Goal: Participate in discussion: Engage in conversation with other users on a specific topic

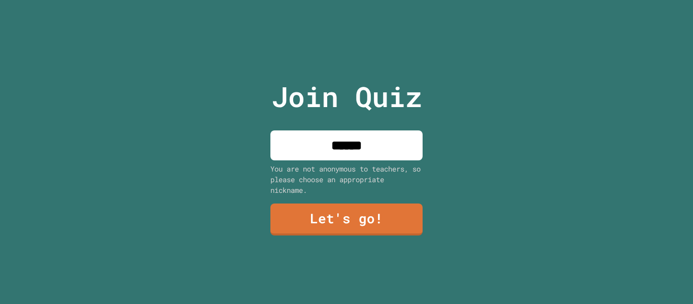
scroll to position [0, 0]
click link "Next"
click link "Exit"
click link "Submit"
click link "Join Quiz"
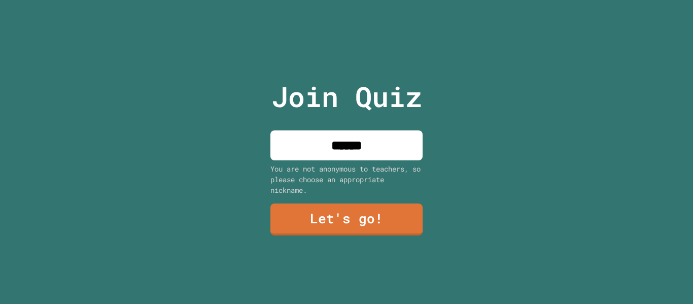
click input
type input "********"
click link "Enter"
click at [358, 153] on input at bounding box center [346, 145] width 152 height 30
type input "******"
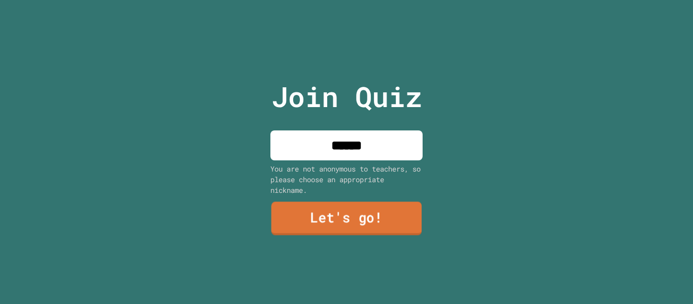
click at [288, 228] on link "Let's go!" at bounding box center [347, 218] width 151 height 33
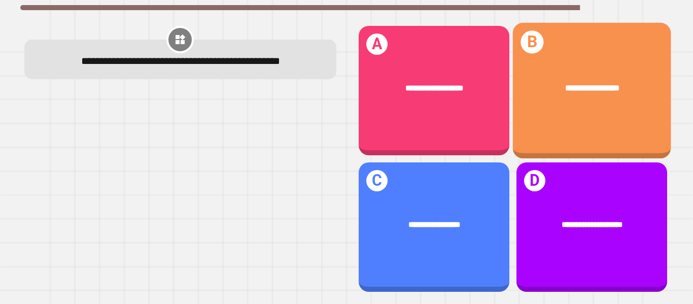
click at [563, 112] on div "**********" at bounding box center [592, 91] width 158 height 136
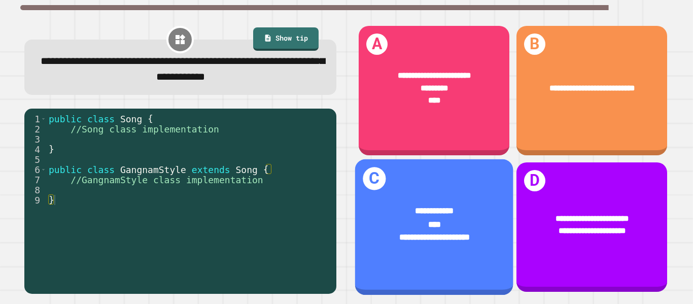
click at [485, 207] on div "**********" at bounding box center [434, 211] width 124 height 13
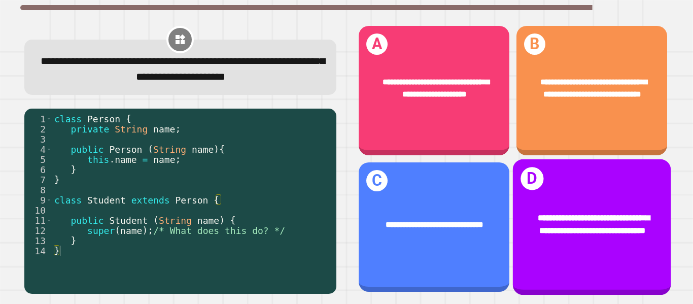
click at [563, 180] on div "**********" at bounding box center [592, 227] width 158 height 136
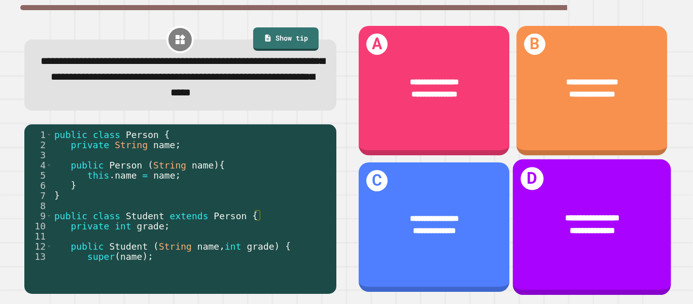
click at [536, 226] on div "**********" at bounding box center [592, 230] width 124 height 13
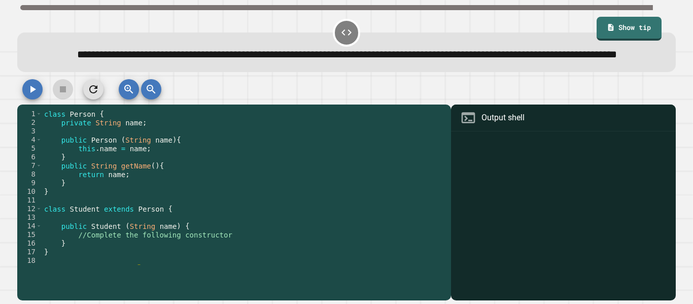
click at [174, 233] on div "class Person { private String name ; public Person ( String name ) { this . nam…" at bounding box center [244, 196] width 404 height 173
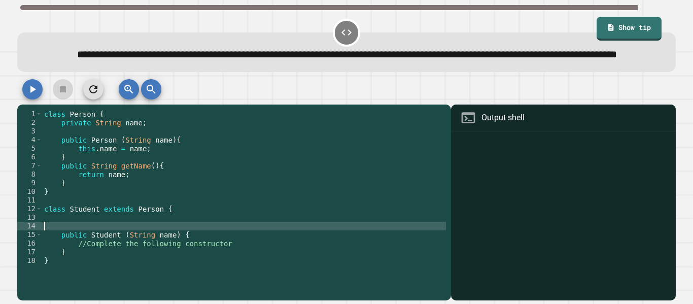
click at [174, 233] on div "class Person { private String name ; public Person ( String name ) { this . nam…" at bounding box center [244, 196] width 404 height 173
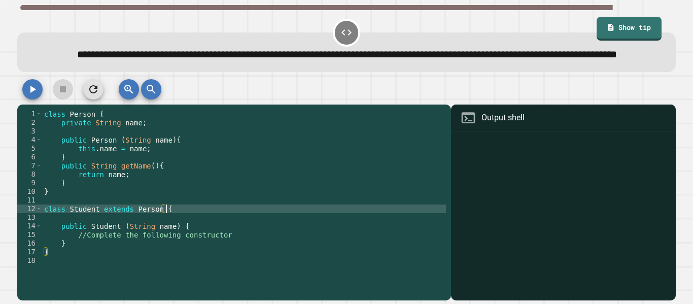
click at [199, 243] on div "class Person { private String name ; public Person ( String name ) { this . nam…" at bounding box center [244, 196] width 404 height 173
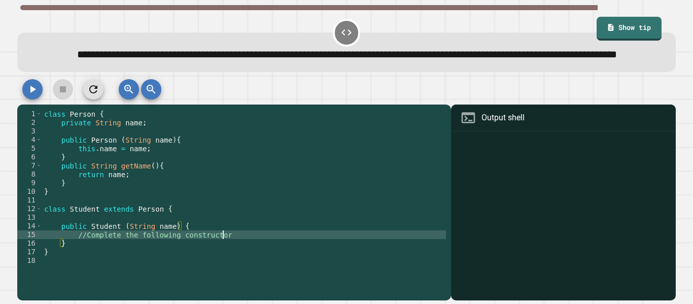
click at [230, 252] on div "class Person { private String name ; public Person ( String name ) { this . nam…" at bounding box center [244, 196] width 404 height 173
type textarea "**********"
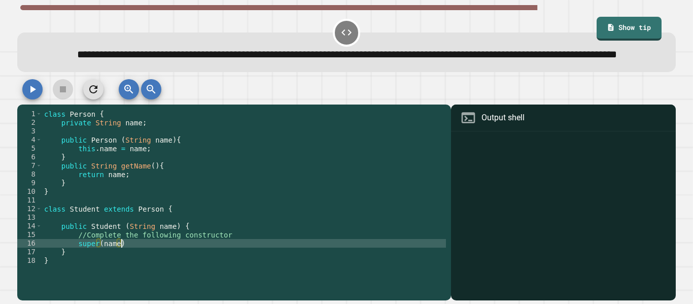
scroll to position [0, 10]
type textarea "**********"
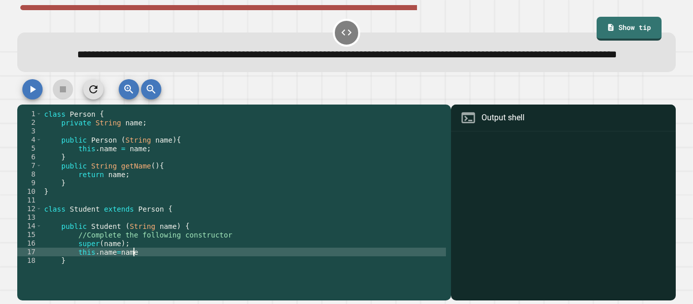
scroll to position [0, 11]
click at [39, 99] on button "button" at bounding box center [32, 89] width 20 height 20
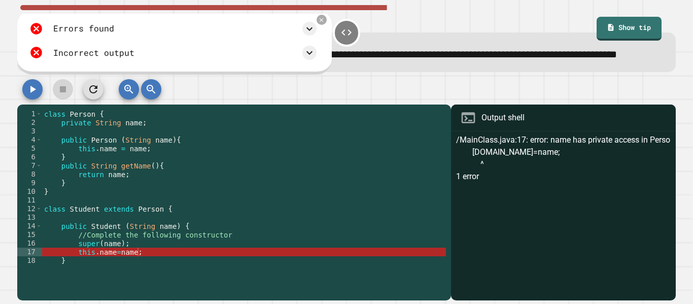
click at [121, 268] on div "class Person { private String name ; public Person ( String name ) { this . nam…" at bounding box center [244, 196] width 404 height 173
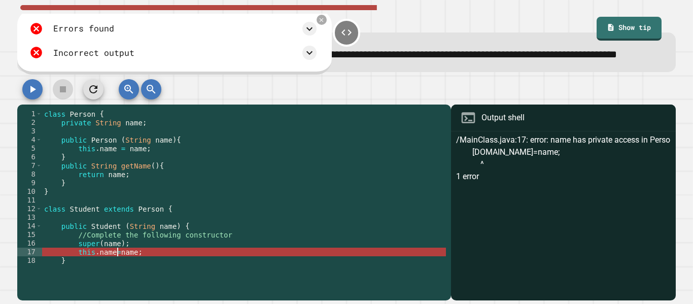
scroll to position [0, 10]
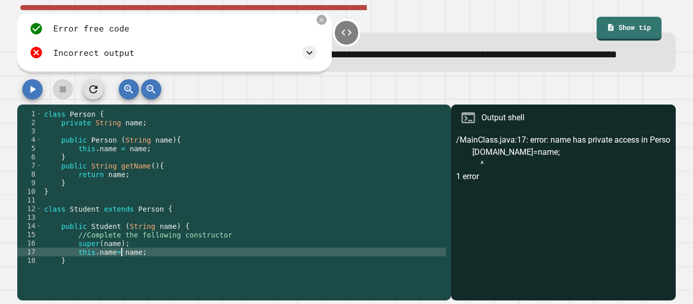
click at [112, 271] on div "class Person { private String name ; public Person ( String name ) { this . nam…" at bounding box center [244, 196] width 404 height 173
click at [31, 93] on icon "button" at bounding box center [33, 89] width 6 height 7
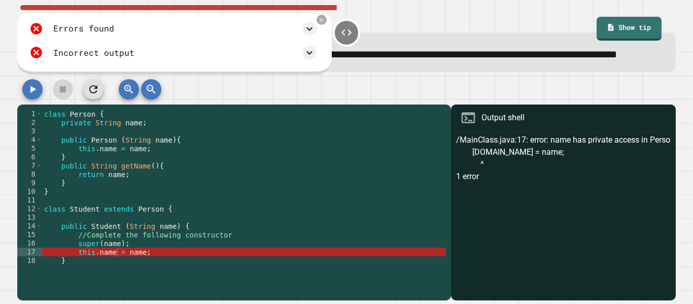
click at [114, 270] on div "class Person { private String name ; public Person ( String name ) { this . nam…" at bounding box center [244, 196] width 404 height 173
click at [99, 272] on div "class Person { private String name ; public Person ( String name ) { this . nam…" at bounding box center [244, 196] width 404 height 173
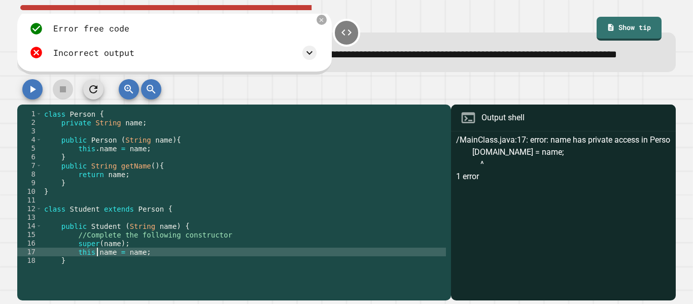
scroll to position [0, 7]
click at [40, 99] on button "button" at bounding box center [32, 89] width 20 height 20
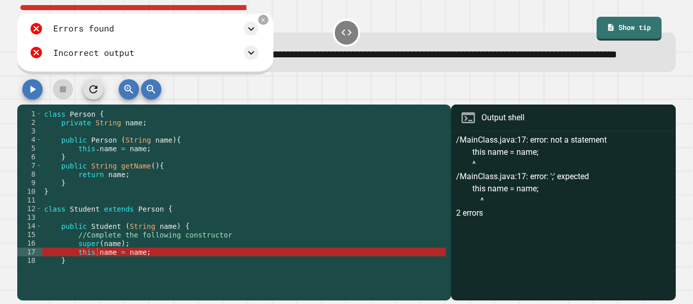
click at [96, 270] on div "class Person { private String name ; public Person ( String name ) { this . nam…" at bounding box center [244, 196] width 404 height 173
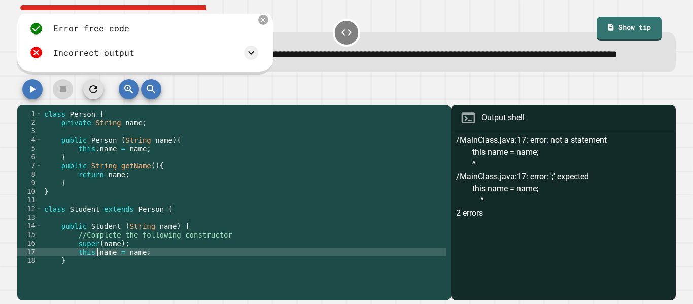
click at [28, 95] on icon "button" at bounding box center [32, 89] width 12 height 12
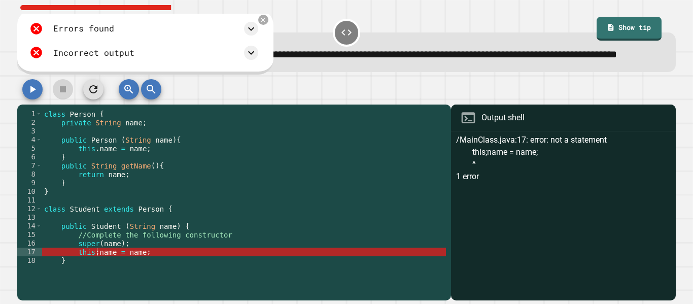
click at [97, 274] on div "class Person { private String name ; public Person ( String name ) { this . nam…" at bounding box center [244, 196] width 404 height 173
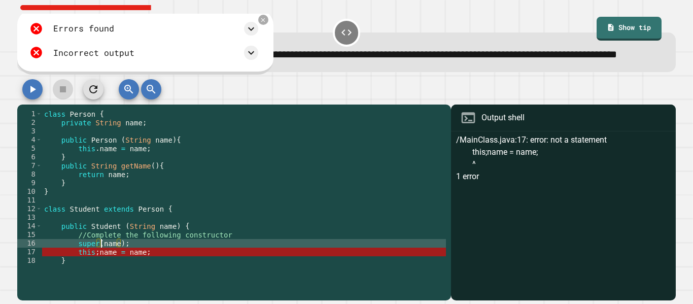
click at [102, 261] on div "class Person { private String name ; public Person ( String name ) { this . nam…" at bounding box center [244, 196] width 404 height 173
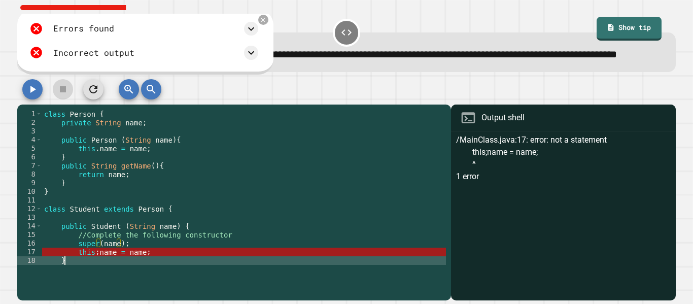
click at [100, 274] on div "class Person { private String name ; public Person ( String name ) { this . nam…" at bounding box center [244, 196] width 404 height 173
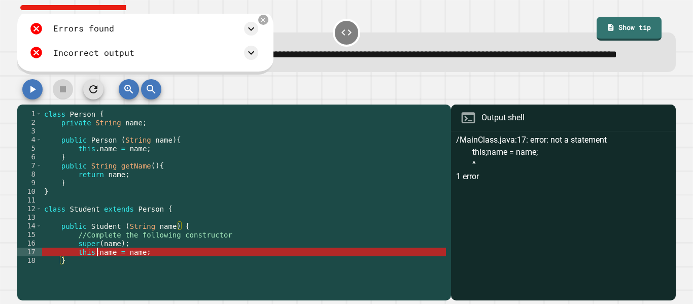
click at [98, 269] on div "class Person { private String name ; public Person ( String name ) { this . nam…" at bounding box center [244, 196] width 404 height 173
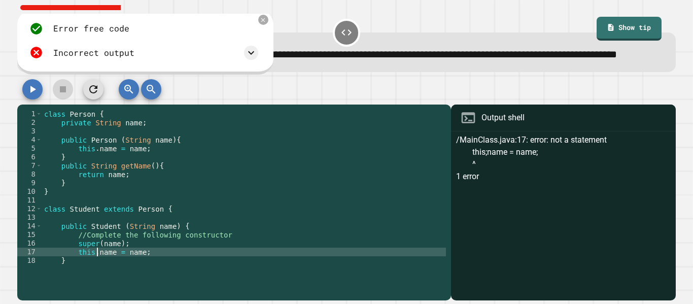
scroll to position [0, 7]
click at [116, 271] on div "class Person { private String name ; public Person ( String name ) { this . nam…" at bounding box center [244, 196] width 404 height 173
click at [123, 259] on div "class Person { private String name ; public Person ( String name ) { this . nam…" at bounding box center [244, 196] width 404 height 173
type textarea "**********"
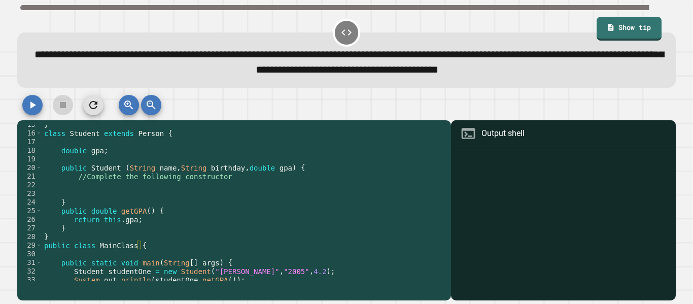
scroll to position [126, 0]
click at [225, 190] on div "} class Student extends Person { double gpa ; public Student ( String name , St…" at bounding box center [244, 206] width 404 height 173
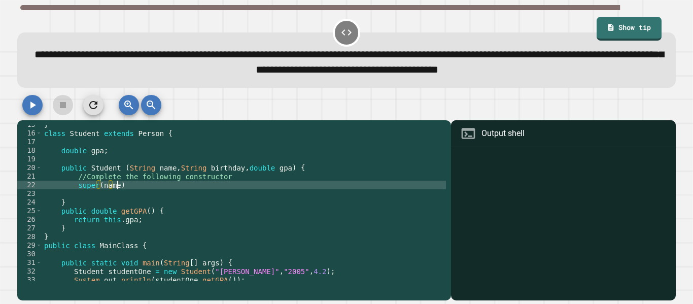
scroll to position [0, 9]
type textarea "**********"
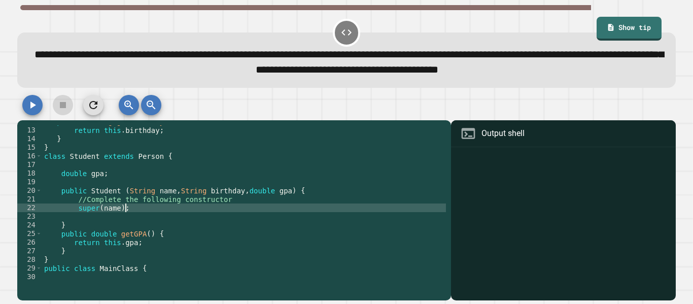
scroll to position [0, 4]
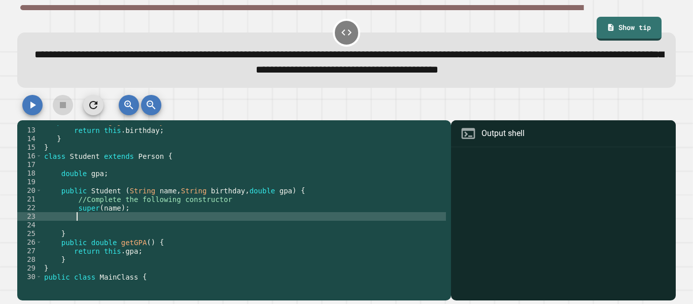
type textarea "*"
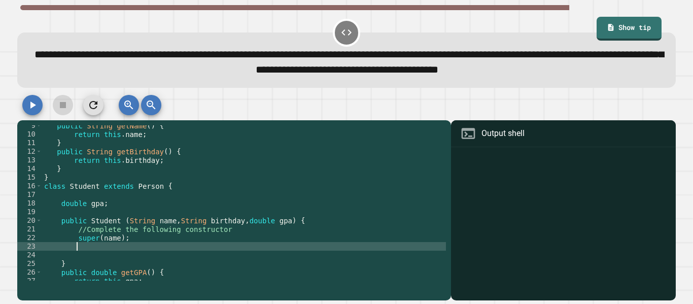
scroll to position [73, 0]
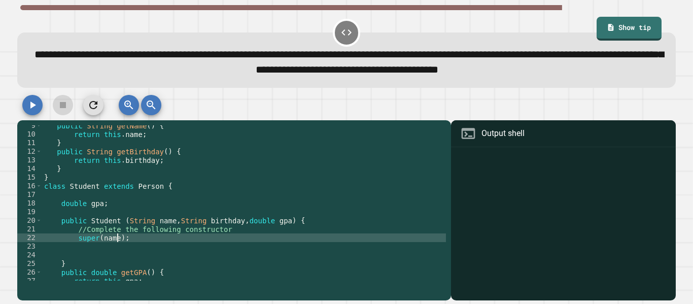
click at [118, 241] on div "public String getName ( ) { return this . name ; } public String getBirthday ( …" at bounding box center [244, 207] width 404 height 173
type textarea "**********"
click at [143, 250] on div "public String getName ( ) { return this . name ; } public String getBirthday ( …" at bounding box center [244, 207] width 404 height 173
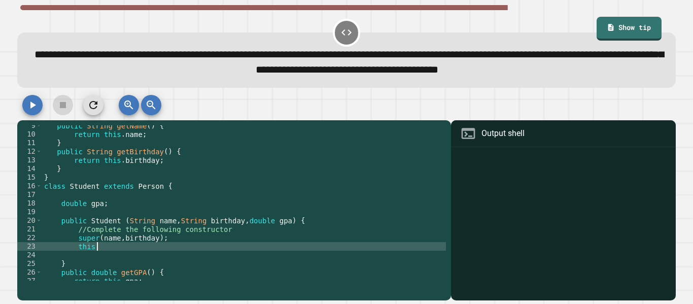
scroll to position [0, 6]
type textarea "*"
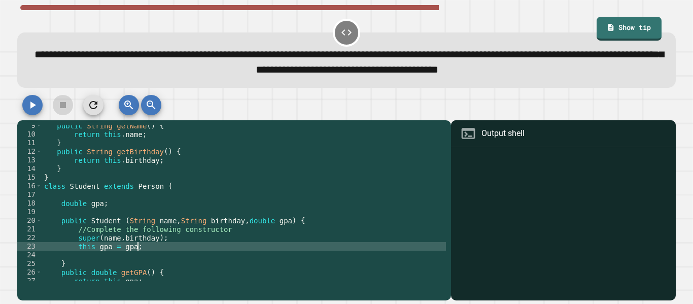
click at [27, 113] on button "button" at bounding box center [32, 105] width 20 height 20
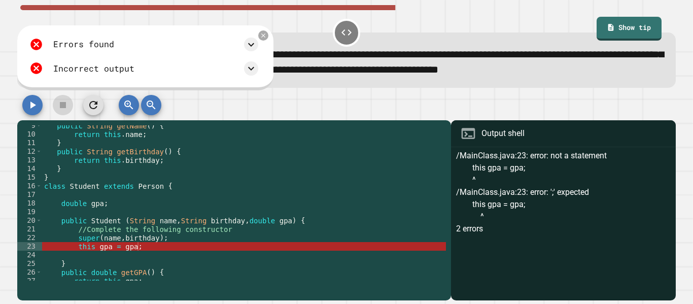
click at [140, 247] on div "public String getName ( ) { return this . name ; } public String getBirthday ( …" at bounding box center [244, 207] width 404 height 173
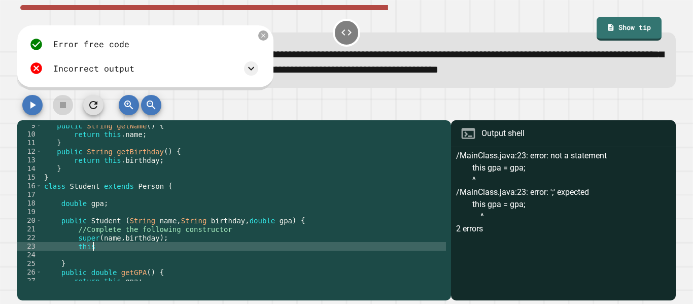
type textarea "*"
click at [33, 104] on icon "button" at bounding box center [32, 105] width 12 height 12
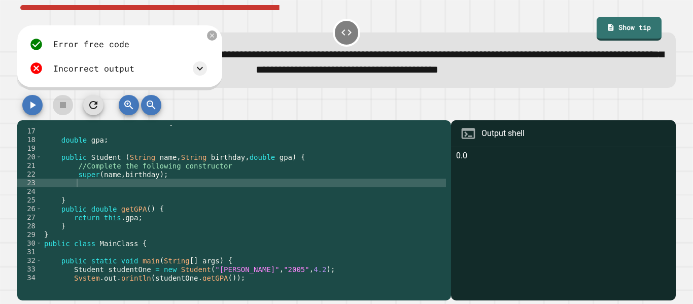
scroll to position [137, 0]
click at [127, 184] on div "class Student extends Person { double gpa ; public Student ( String name , Stri…" at bounding box center [244, 204] width 404 height 173
type textarea "*"
click at [37, 109] on icon "button" at bounding box center [32, 105] width 12 height 12
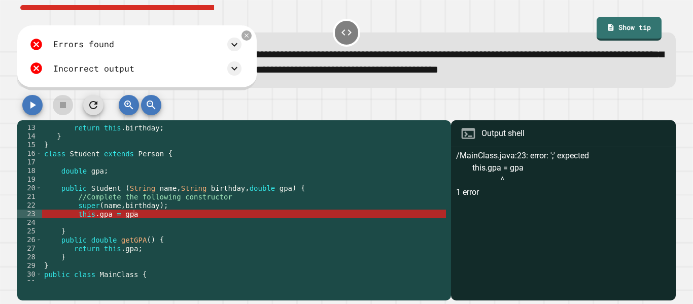
scroll to position [105, 0]
click at [127, 204] on div "return this . birthday ; } } class Student extends Person { double gpa ; public…" at bounding box center [244, 210] width 404 height 173
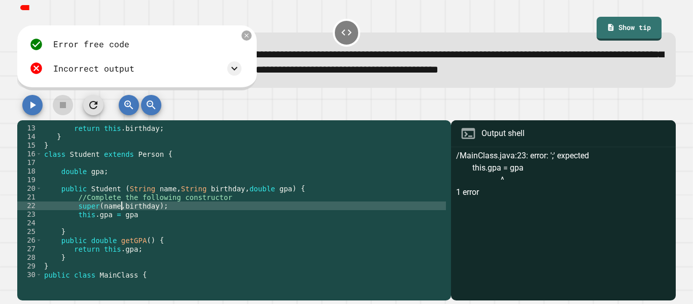
click at [185, 209] on div "return this . birthday ; } } class Student extends Person { double gpa ; public…" at bounding box center [244, 210] width 404 height 173
click at [182, 214] on div "return this . birthday ; } } class Student extends Person { double gpa ; public…" at bounding box center [244, 210] width 404 height 173
type textarea "**********"
